Goal: Find contact information: Find contact information

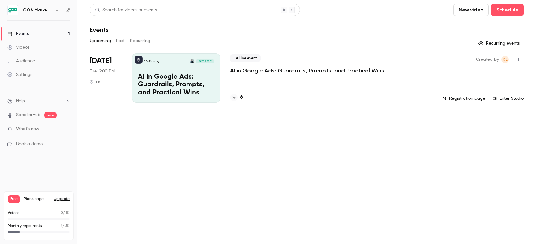
click at [284, 67] on p "AI in Google Ads: Guardrails, Prompts, and Practical Wins" at bounding box center [307, 70] width 154 height 7
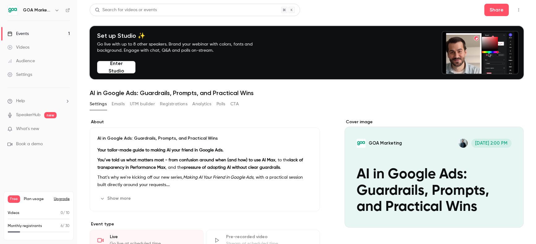
click at [29, 60] on div "Audience" at bounding box center [21, 61] width 28 height 6
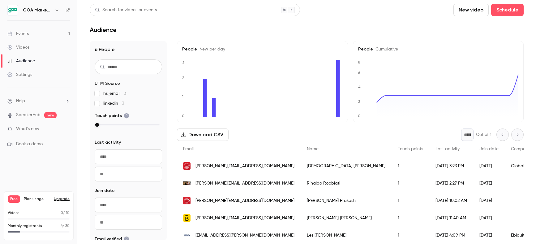
scroll to position [21, 0]
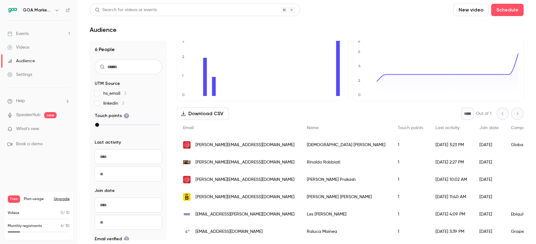
click at [238, 232] on span "[EMAIL_ADDRESS][DOMAIN_NAME]" at bounding box center [229, 231] width 67 height 6
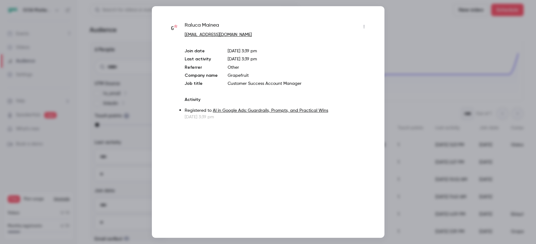
click at [420, 30] on div at bounding box center [268, 122] width 536 height 244
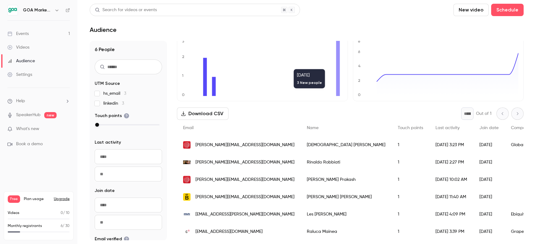
click at [221, 234] on span "[EMAIL_ADDRESS][DOMAIN_NAME]" at bounding box center [229, 231] width 67 height 6
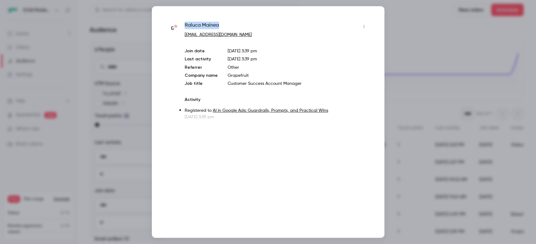
drag, startPoint x: 184, startPoint y: 24, endPoint x: 240, endPoint y: 29, distance: 56.8
click at [240, 29] on div "Raluca Mainea raluca.mainea@grapefruit.ro Join date Aug 26, 2025 3:39 pm Last a…" at bounding box center [268, 71] width 202 height 98
copy span "Raluca Mainea"
copy link "[EMAIL_ADDRESS][DOMAIN_NAME]"
click at [0, 0] on div "Raluca Mainea raluca.mainea@grapefruit.ro Join date Aug 26, 2025 3:39 pm Last a…" at bounding box center [268, 122] width 536 height 244
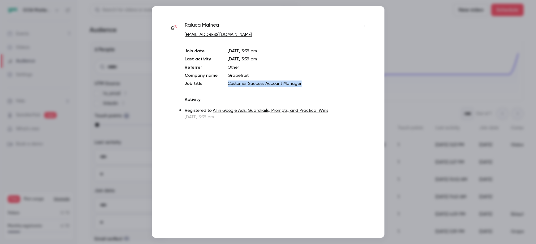
drag, startPoint x: 226, startPoint y: 84, endPoint x: 317, endPoint y: 85, distance: 91.3
click at [302, 85] on div "Join date Aug 26, 2025 3:39 pm Last activity Aug 26, 2025 3:39 pm Referrer Othe…" at bounding box center [277, 67] width 184 height 39
copy p "Customer Success Account Manager"
drag, startPoint x: 226, startPoint y: 75, endPoint x: 252, endPoint y: 75, distance: 26.3
click at [252, 75] on div "Join date Aug 26, 2025 3:39 pm Last activity Aug 26, 2025 3:39 pm Referrer Othe…" at bounding box center [277, 67] width 184 height 39
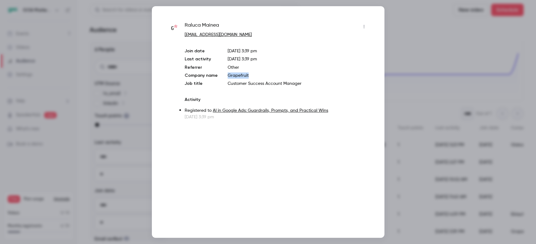
copy p "Grapefruit"
click at [428, 55] on div at bounding box center [268, 122] width 536 height 244
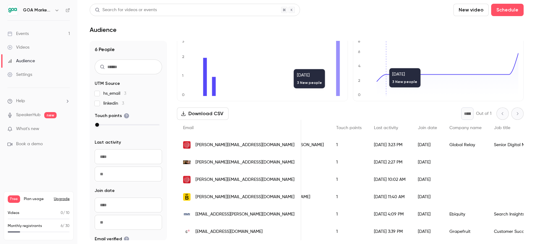
scroll to position [0, 0]
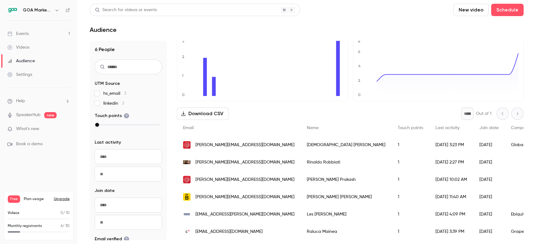
click at [240, 198] on span "[PERSON_NAME][EMAIL_ADDRESS][DOMAIN_NAME]" at bounding box center [245, 197] width 99 height 6
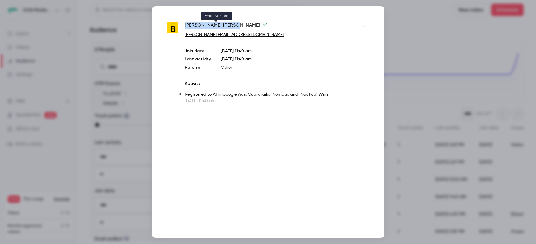
drag, startPoint x: 185, startPoint y: 24, endPoint x: 214, endPoint y: 24, distance: 29.1
click at [214, 24] on span "Alex Murphy" at bounding box center [226, 27] width 83 height 10
copy span "Alex Murphy"
drag, startPoint x: 236, startPoint y: 34, endPoint x: 403, endPoint y: 3, distance: 169.1
click at [0, 0] on div "Alex Murphy alex@thebalanceagency.com Join date Aug 27, 2025 11:40 am Last acti…" at bounding box center [268, 122] width 536 height 244
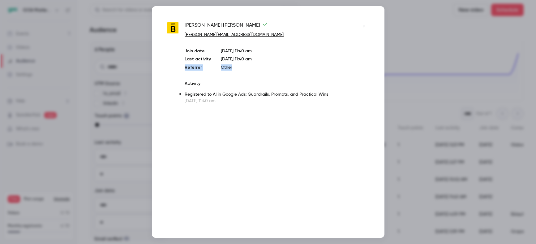
drag, startPoint x: 182, startPoint y: 67, endPoint x: 243, endPoint y: 70, distance: 60.7
click at [237, 70] on div "Alex Murphy alex@thebalanceagency.com Join date Aug 27, 2025 11:40 am Last acti…" at bounding box center [268, 63] width 202 height 82
click at [243, 69] on p "Other" at bounding box center [295, 67] width 148 height 6
click at [406, 24] on div at bounding box center [268, 122] width 536 height 244
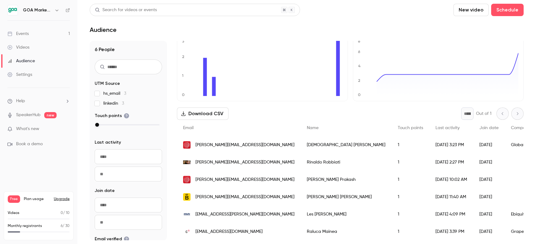
click at [226, 226] on div "[EMAIL_ADDRESS][DOMAIN_NAME]" at bounding box center [239, 231] width 124 height 17
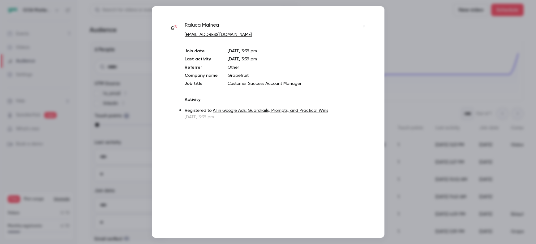
click at [428, 104] on div at bounding box center [268, 122] width 536 height 244
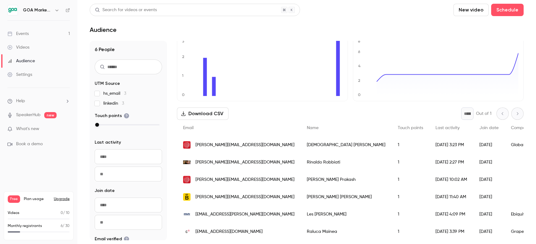
click at [230, 198] on span "[PERSON_NAME][EMAIL_ADDRESS][DOMAIN_NAME]" at bounding box center [245, 197] width 99 height 6
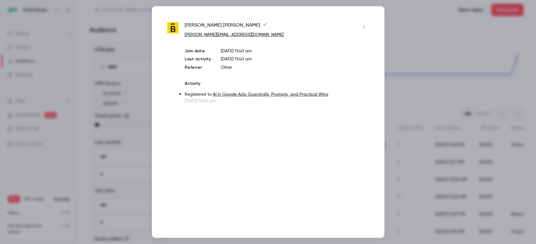
drag, startPoint x: 425, startPoint y: 88, endPoint x: 430, endPoint y: 23, distance: 65.1
click at [425, 88] on div at bounding box center [268, 122] width 536 height 244
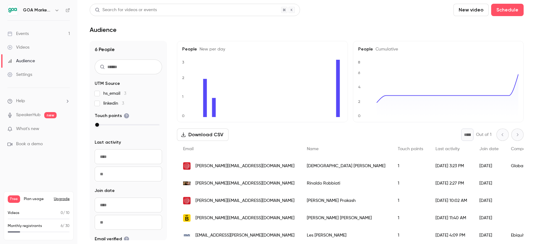
scroll to position [21, 0]
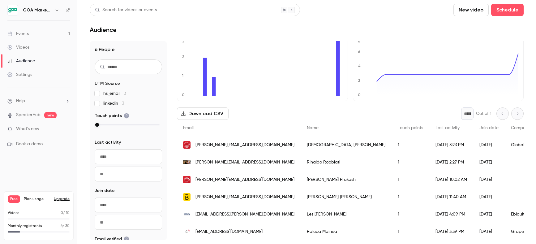
click at [28, 128] on span "What's new" at bounding box center [27, 129] width 23 height 6
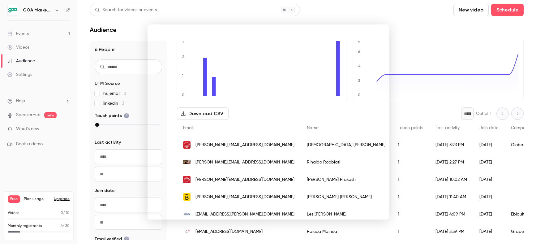
click at [318, 18] on div at bounding box center [268, 122] width 536 height 244
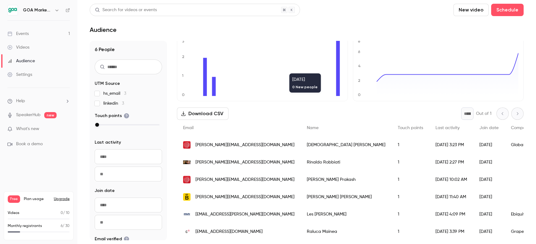
scroll to position [0, 0]
